Goal: Task Accomplishment & Management: Use online tool/utility

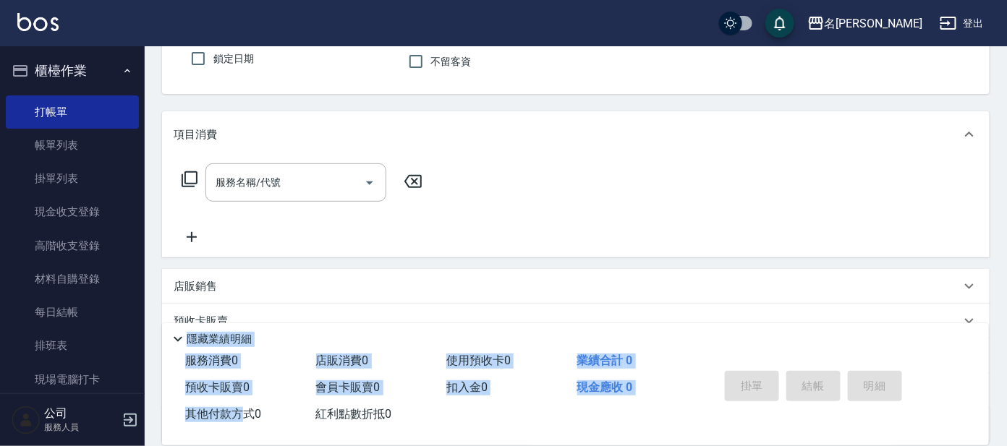
scroll to position [258, 0]
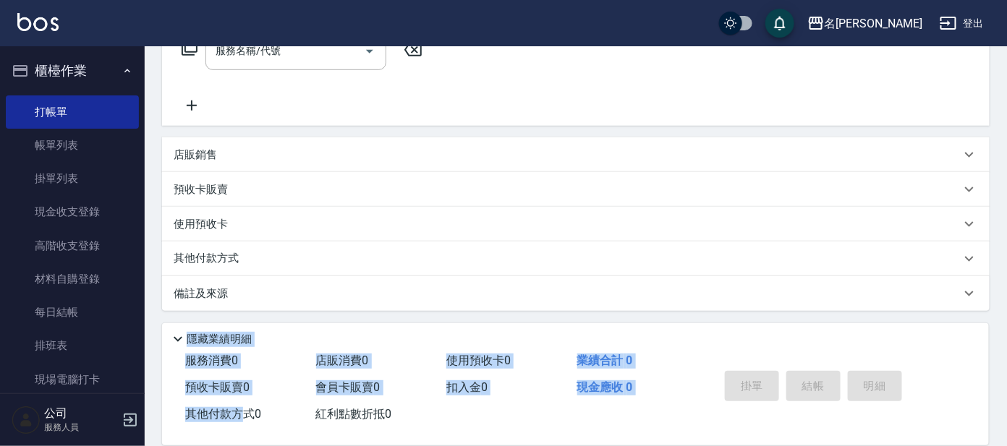
drag, startPoint x: 248, startPoint y: 443, endPoint x: 266, endPoint y: 479, distance: 40.4
click at [266, 446] on html "名留大龍 登出 櫃檯作業 打帳單 帳單列表 掛單列表 現金收支登錄 高階收支登錄 材料自購登錄 每日結帳 排班表 現場電腦打卡 預約管理 預約管理 單日預約紀…" at bounding box center [503, 94] width 1007 height 705
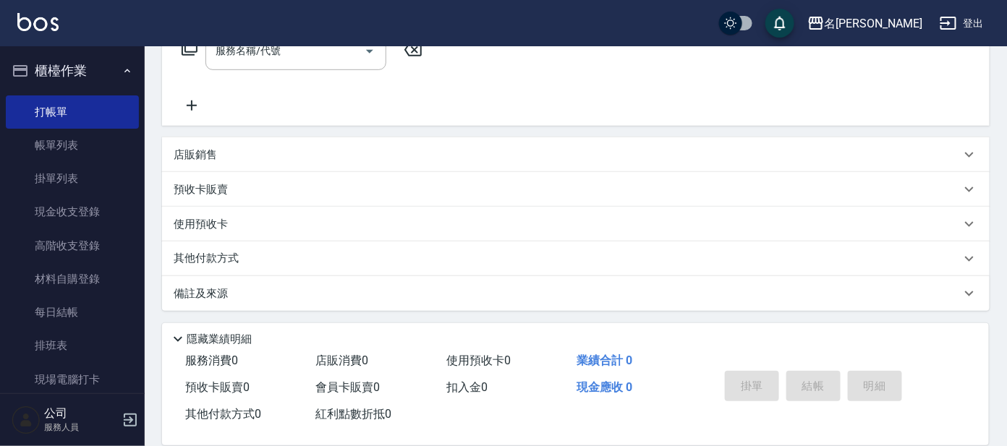
click at [440, 46] on div "名[PERSON_NAME]出" at bounding box center [503, 23] width 1007 height 46
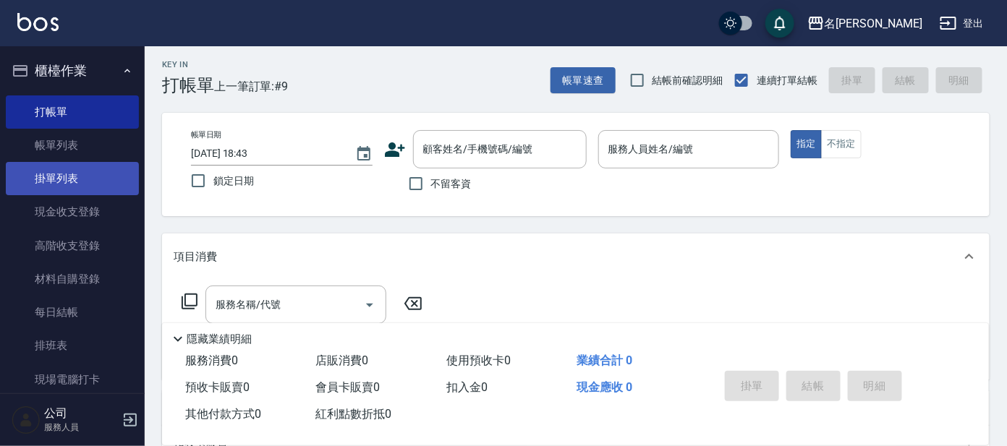
scroll to position [0, 0]
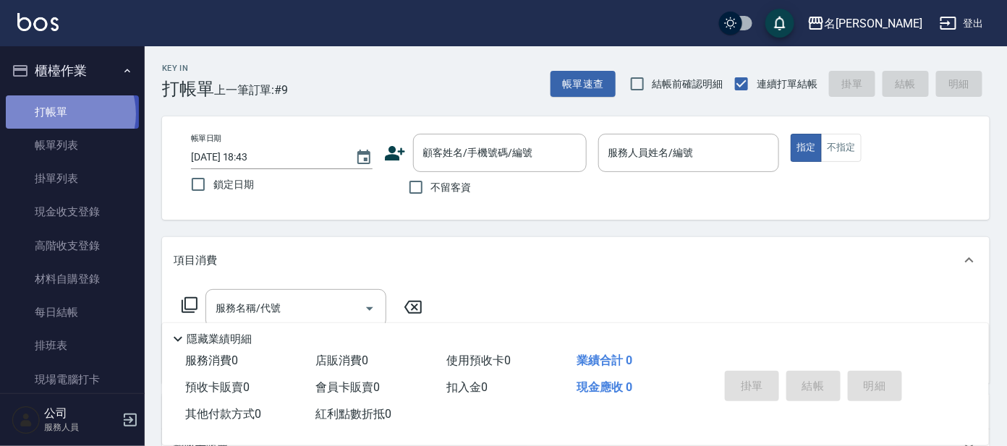
click at [61, 114] on link "打帳單" at bounding box center [72, 111] width 133 height 33
drag, startPoint x: 501, startPoint y: 128, endPoint x: 498, endPoint y: 137, distance: 8.9
click at [498, 137] on div "帳單日期 [DATE] 18:43 鎖定日期 顧客姓名/手機號碼/編號 顧客姓名/手機號碼/編號 不留客資 服務人員姓名/編號 服務人員姓名/編號 指定 不指定" at bounding box center [576, 167] width 828 height 103
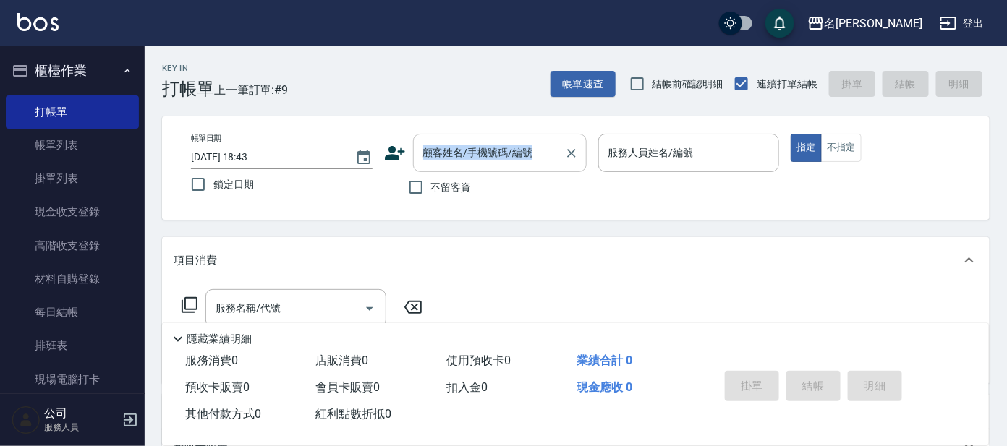
click at [498, 137] on div "顧客姓名/手機號碼/編號" at bounding box center [500, 153] width 174 height 38
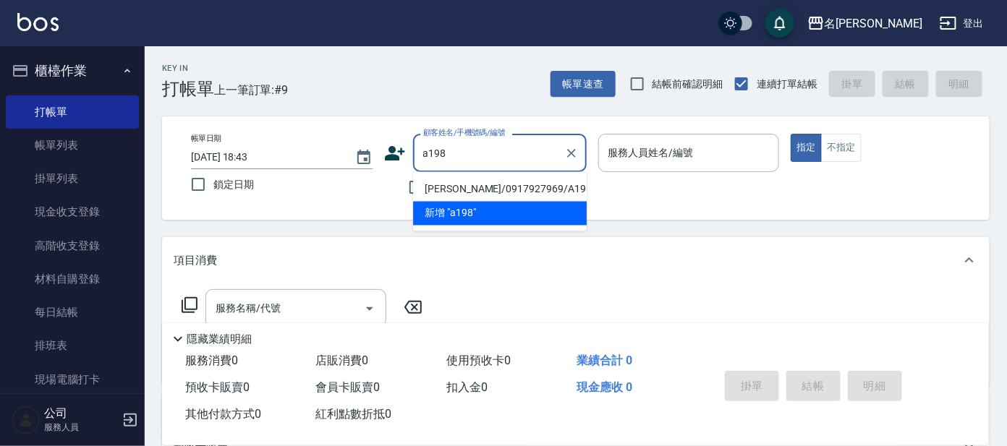
click at [509, 196] on li "[PERSON_NAME]/0917927969/A198" at bounding box center [500, 190] width 174 height 24
type input "[PERSON_NAME]/0917927969/A198"
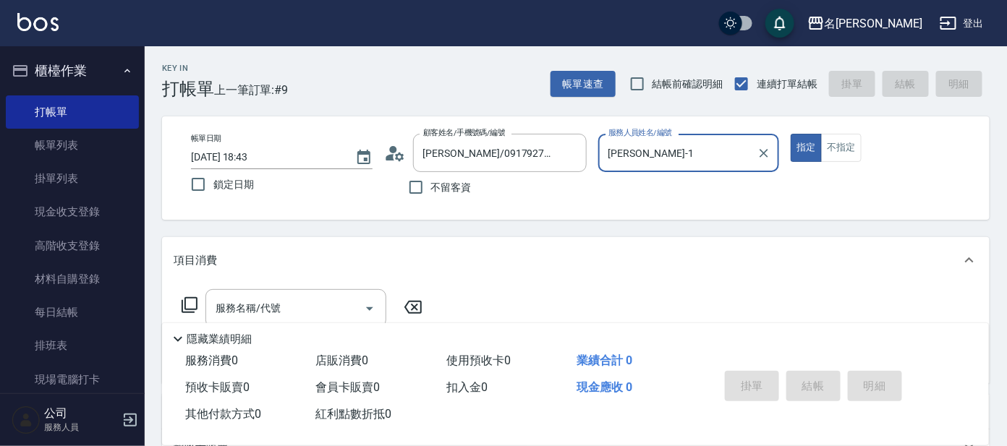
click at [668, 156] on input "[PERSON_NAME]-1" at bounding box center [678, 152] width 147 height 25
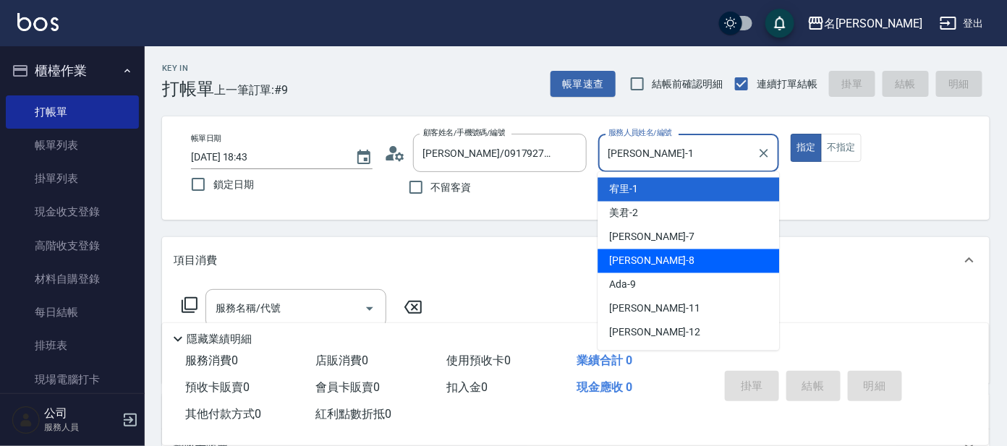
drag, startPoint x: 622, startPoint y: 255, endPoint x: 510, endPoint y: 242, distance: 113.0
click at [622, 256] on span "[PERSON_NAME] -8" at bounding box center [651, 261] width 85 height 15
type input "亞璇-8"
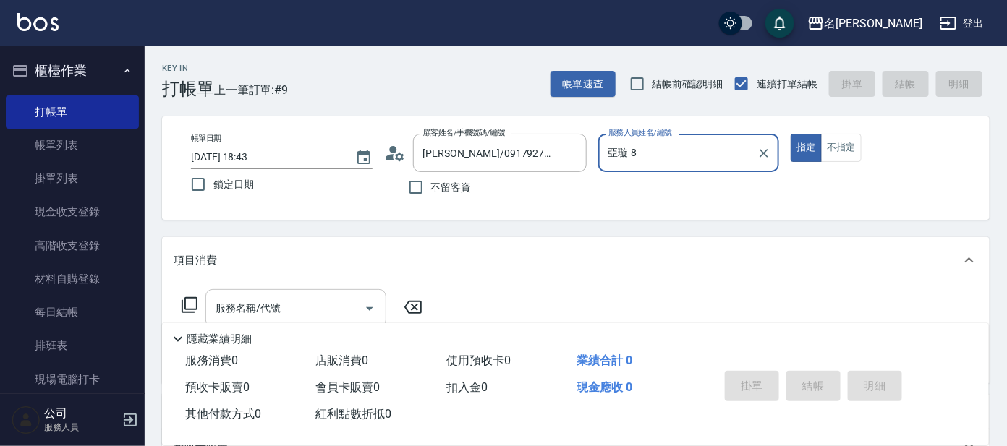
click at [277, 301] on input "服務名稱/代號" at bounding box center [285, 308] width 146 height 25
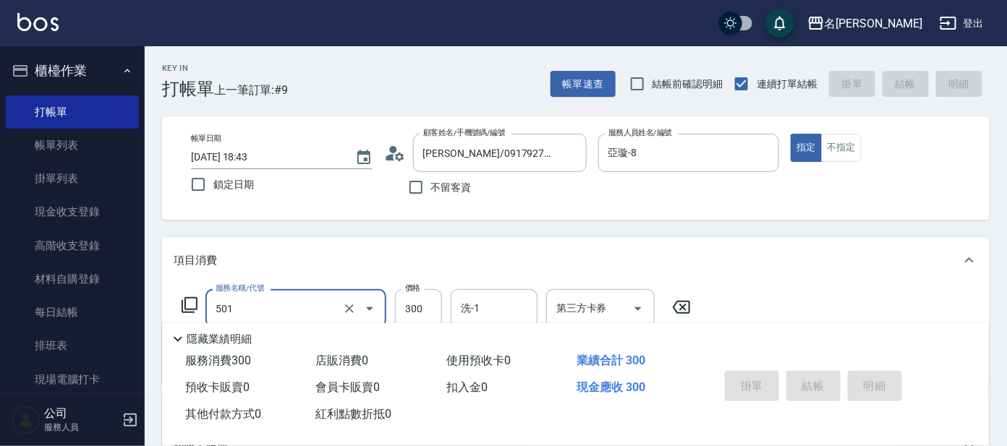
type input "501"
type input "[DATE] 20:21"
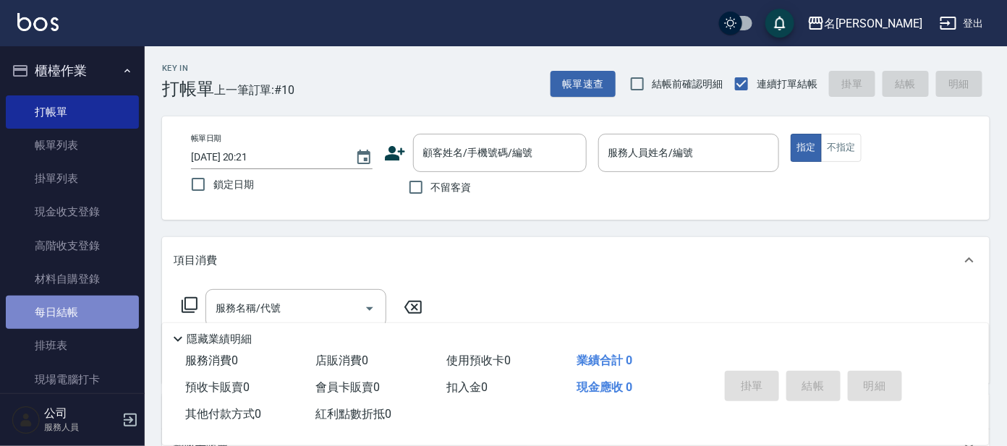
click at [74, 318] on link "每日結帳" at bounding box center [72, 312] width 133 height 33
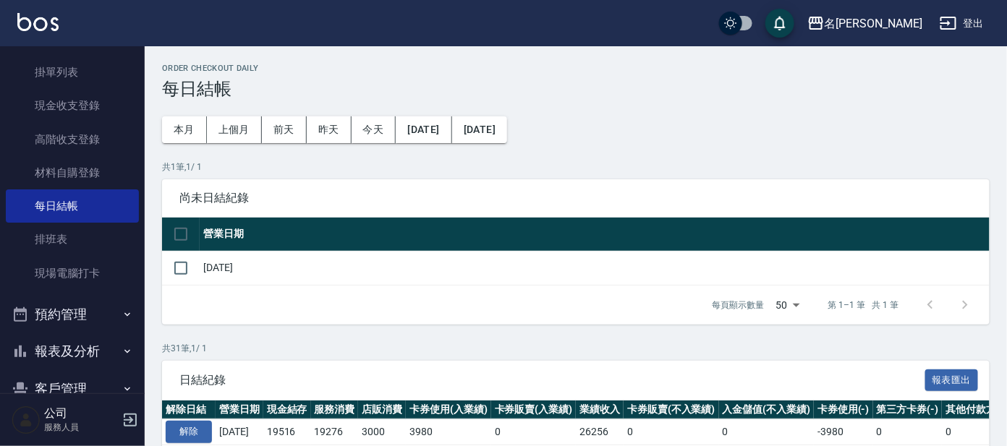
scroll to position [174, 0]
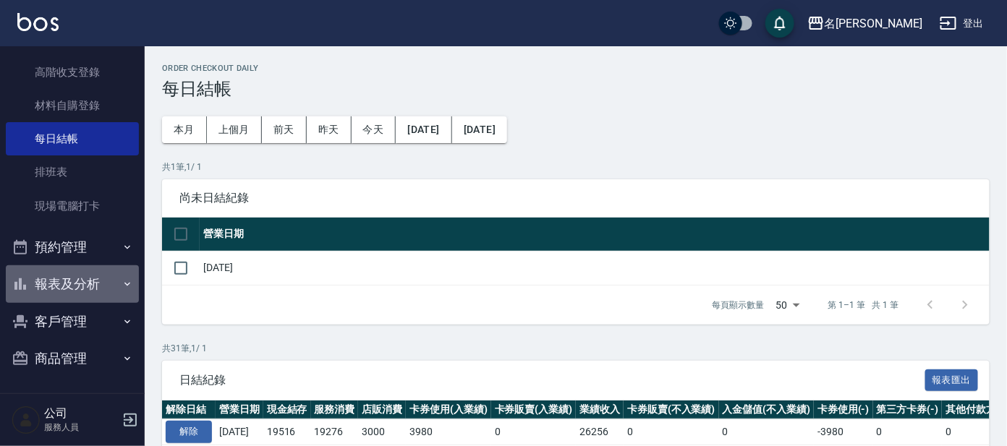
click at [86, 288] on button "報表及分析" at bounding box center [72, 284] width 133 height 38
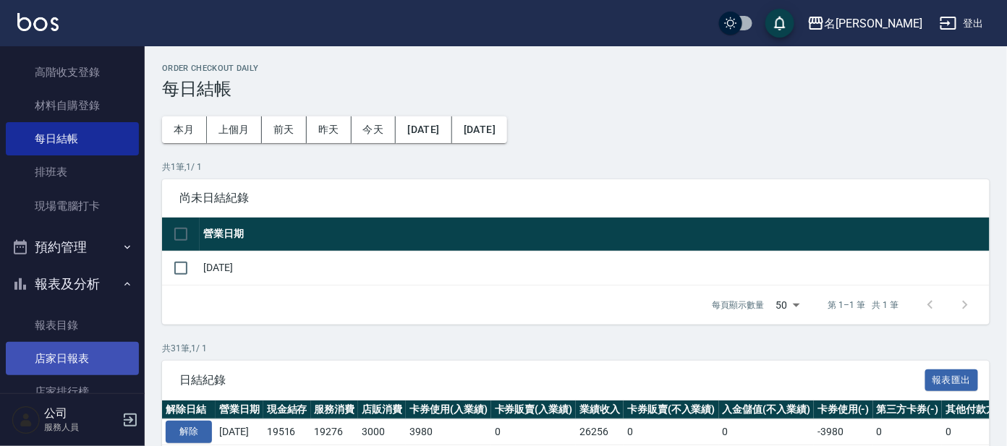
click at [77, 344] on link "店家日報表" at bounding box center [72, 358] width 133 height 33
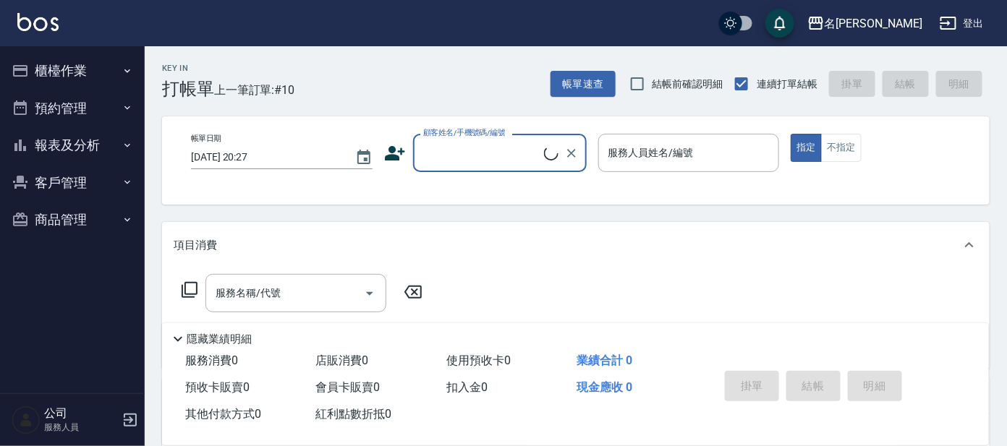
click at [88, 60] on button "櫃檯作業" at bounding box center [72, 71] width 133 height 38
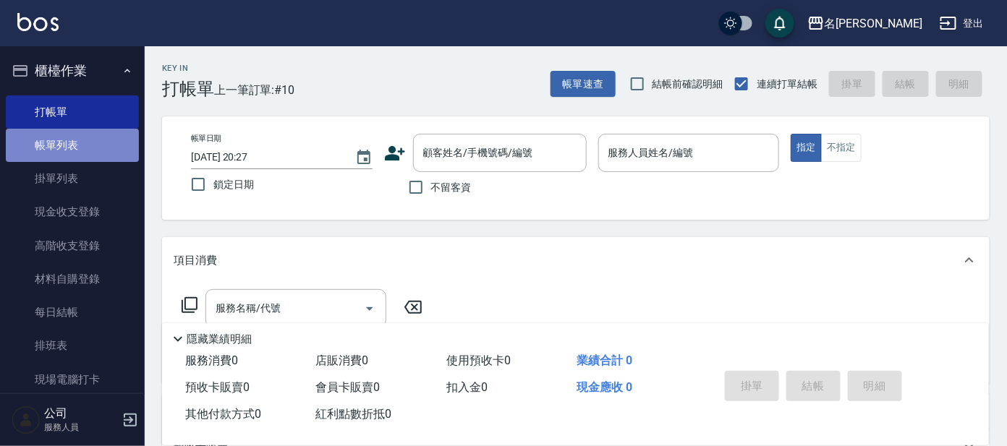
click at [89, 139] on link "帳單列表" at bounding box center [72, 145] width 133 height 33
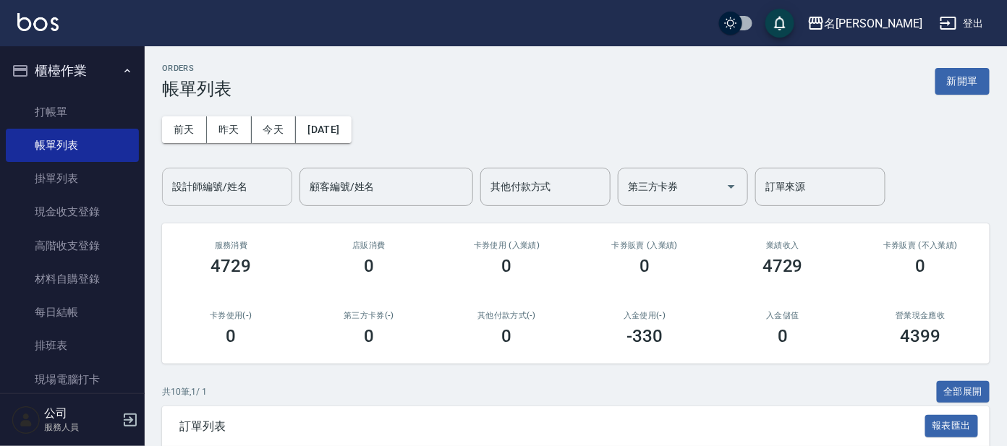
click at [218, 194] on input "設計師編號/姓名" at bounding box center [227, 186] width 117 height 25
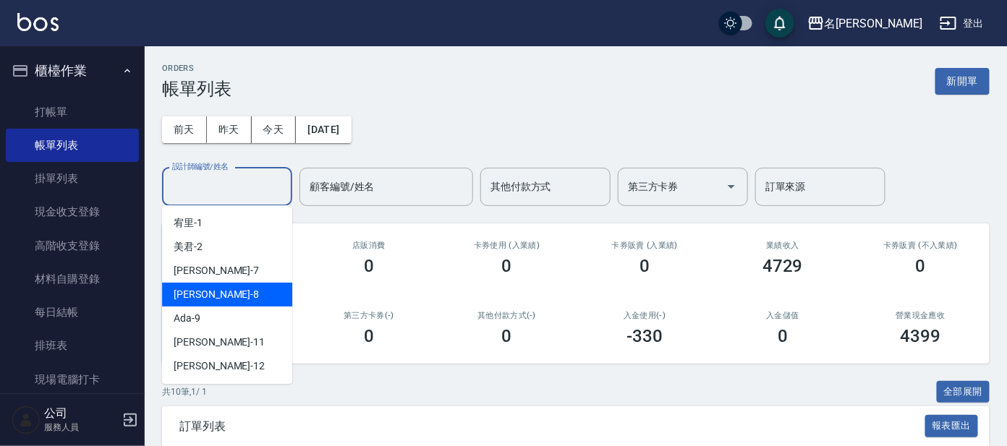
click at [251, 293] on div "[PERSON_NAME] -8" at bounding box center [227, 295] width 130 height 24
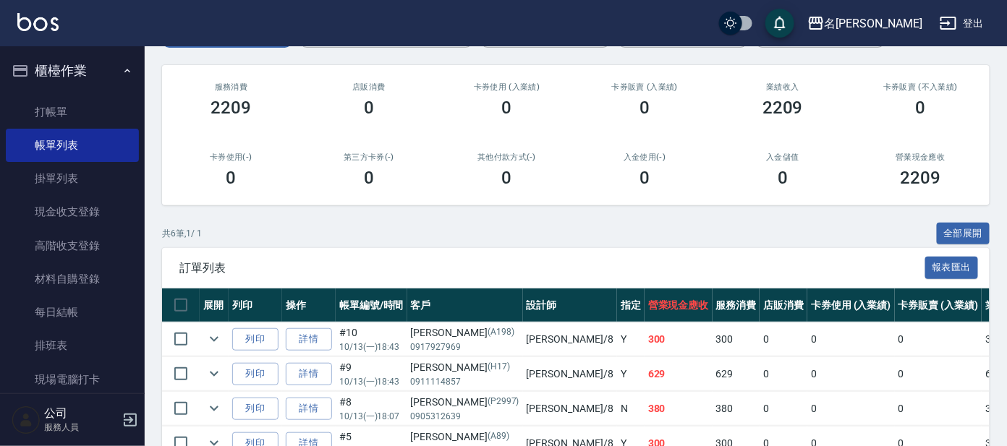
scroll to position [41, 0]
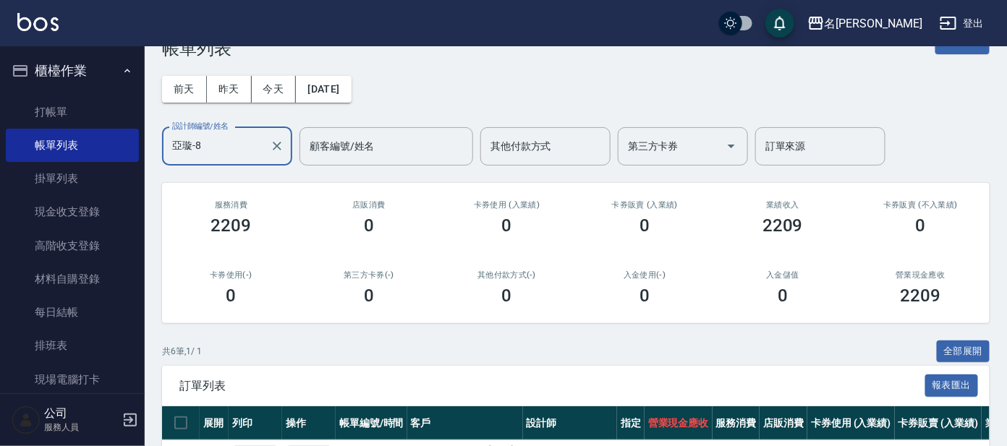
click at [229, 146] on input "亞璇-8" at bounding box center [216, 146] width 95 height 25
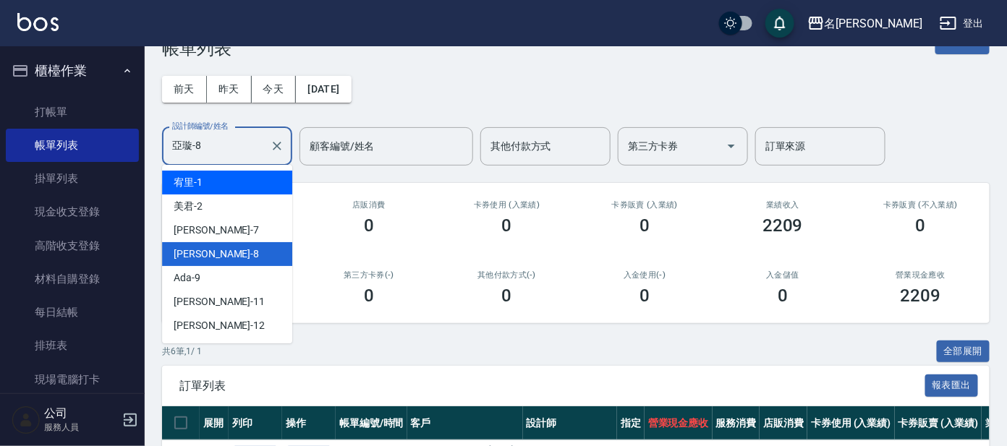
click at [230, 179] on div "宥里 -1" at bounding box center [227, 183] width 130 height 24
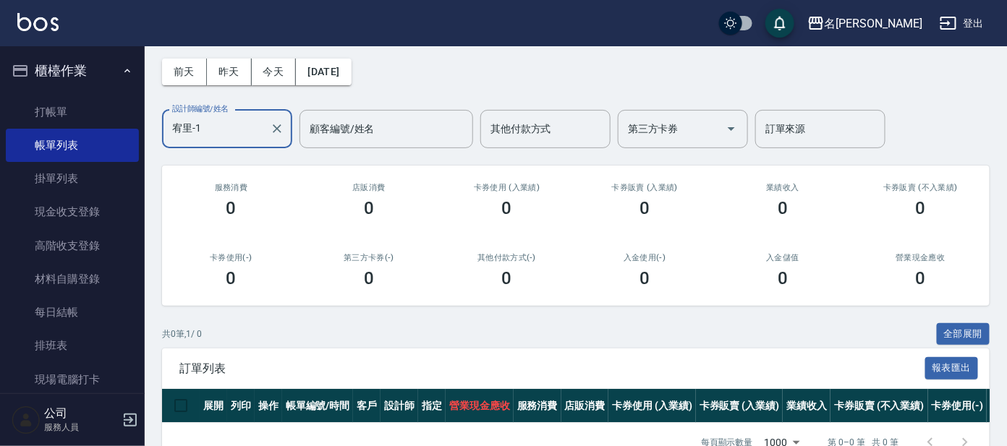
scroll to position [90, 0]
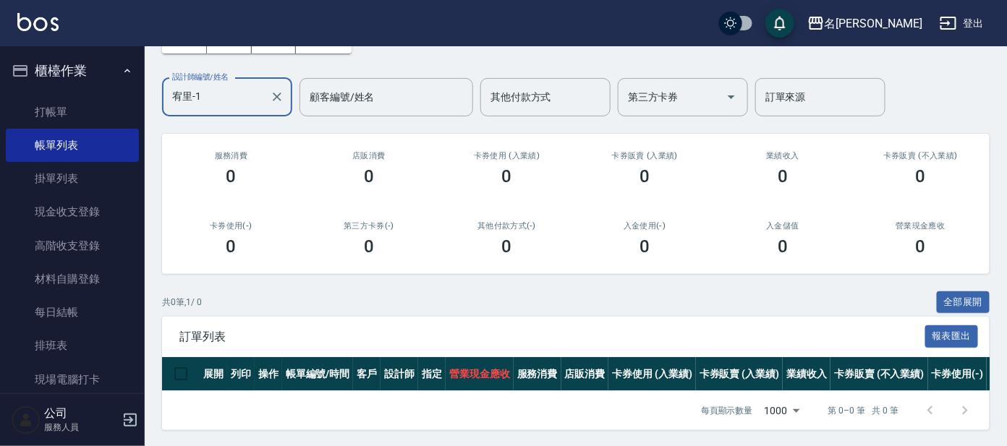
click at [235, 114] on div "宥里-1 設計師編號/姓名" at bounding box center [227, 97] width 130 height 38
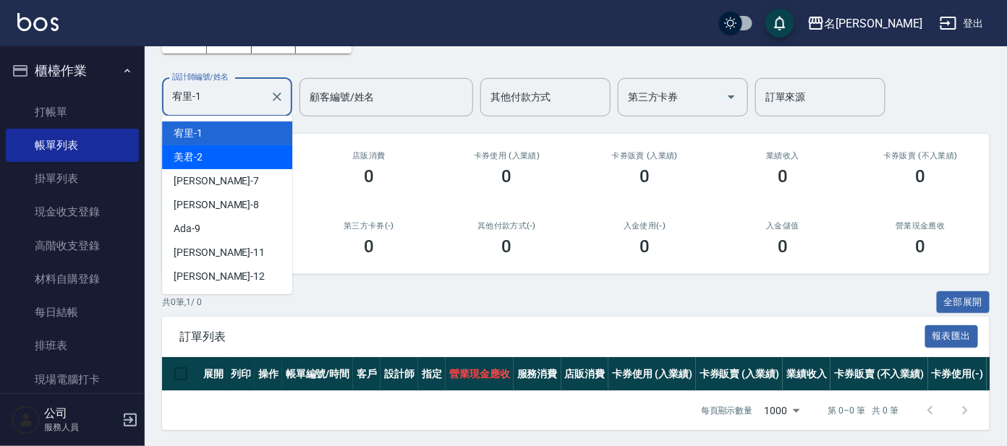
click at [235, 156] on div "美君 -2" at bounding box center [227, 157] width 130 height 24
type input "美君-2"
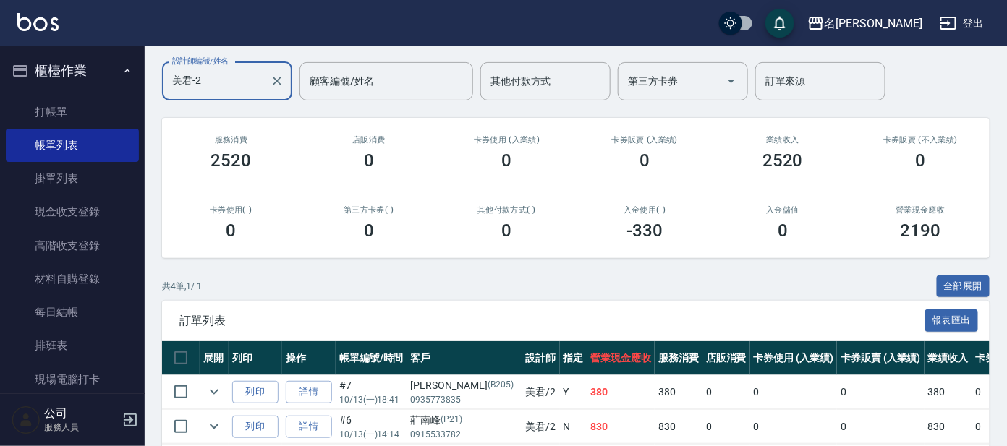
scroll to position [242, 0]
